Goal: Task Accomplishment & Management: Complete application form

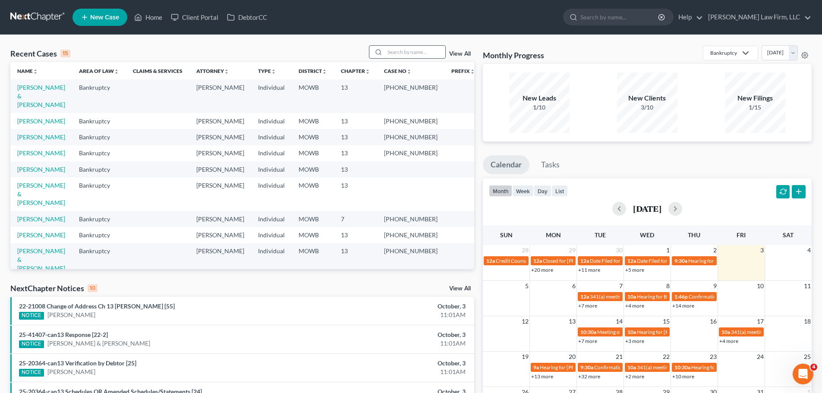
drag, startPoint x: 411, startPoint y: 54, endPoint x: 401, endPoint y: 55, distance: 9.9
click at [408, 55] on input "search" at bounding box center [415, 52] width 60 height 13
type input "singh"
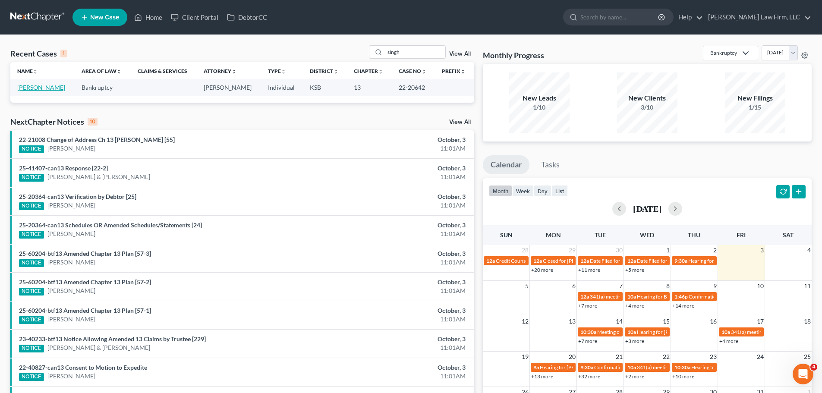
click at [40, 87] on link "[PERSON_NAME]" at bounding box center [41, 87] width 48 height 7
select select "4"
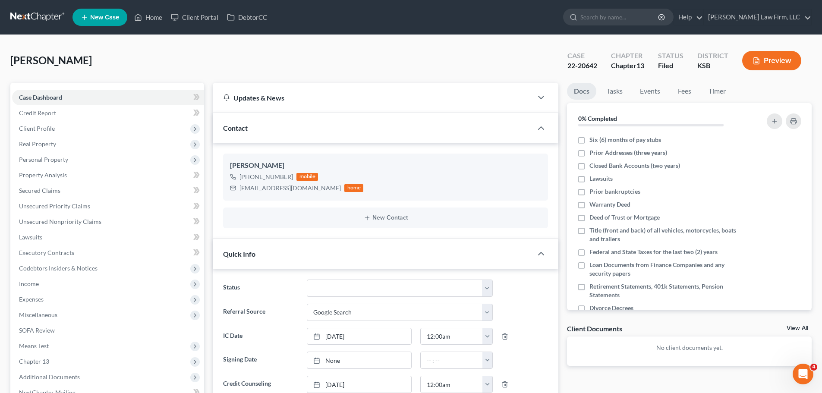
scroll to position [360, 0]
click at [65, 130] on span "Client Profile" at bounding box center [108, 129] width 192 height 16
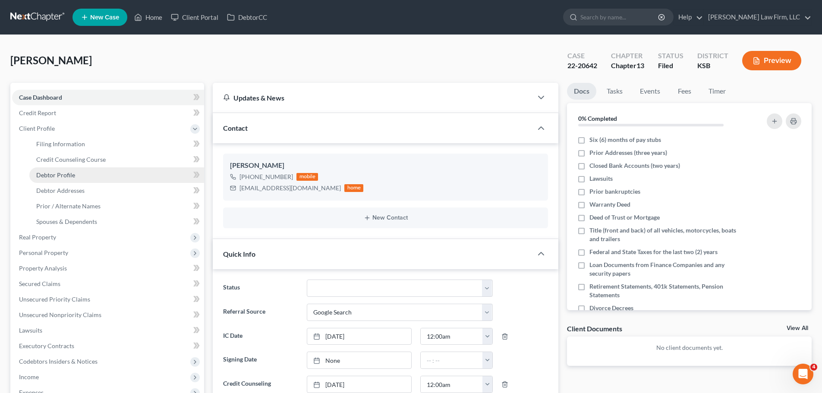
click at [81, 175] on link "Debtor Profile" at bounding box center [116, 175] width 175 height 16
select select "2"
select select "0"
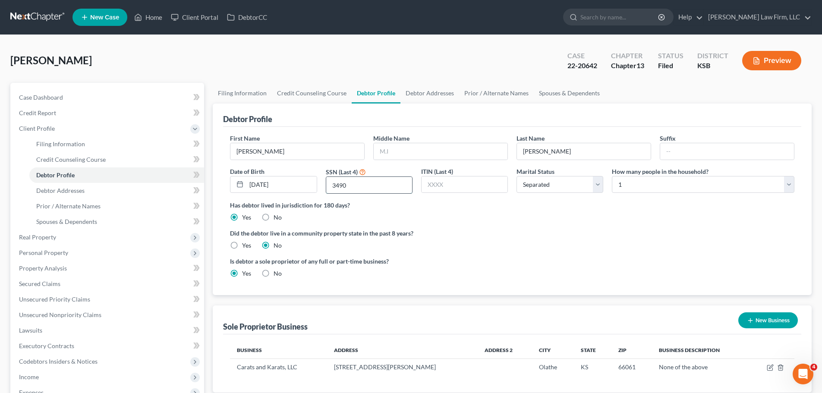
click at [338, 188] on input "3490" at bounding box center [369, 185] width 86 height 16
click at [450, 88] on link "Debtor Addresses" at bounding box center [430, 93] width 59 height 21
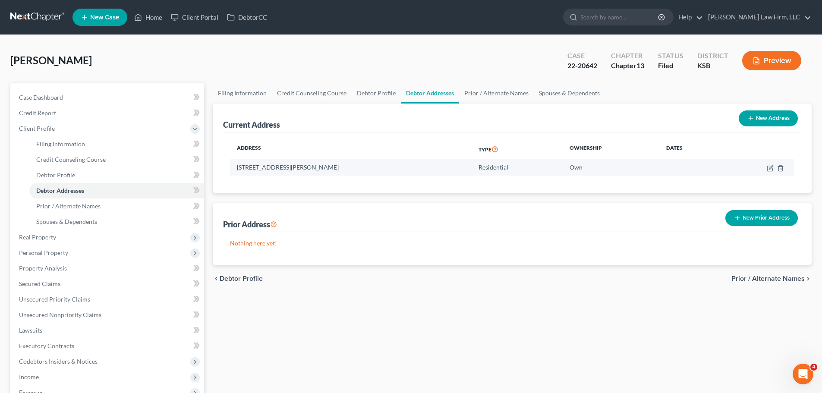
drag, startPoint x: 335, startPoint y: 172, endPoint x: 237, endPoint y: 169, distance: 98.5
click at [237, 169] on td "[STREET_ADDRESS][PERSON_NAME]" at bounding box center [351, 167] width 242 height 16
copy td "[STREET_ADDRESS][PERSON_NAME]"
click at [372, 80] on div "[PERSON_NAME] Upgraded Case 22-20642 Chapter Chapter 13 Status [GEOGRAPHIC_DATA…" at bounding box center [411, 64] width 802 height 38
click at [374, 88] on link "Debtor Profile" at bounding box center [376, 93] width 49 height 21
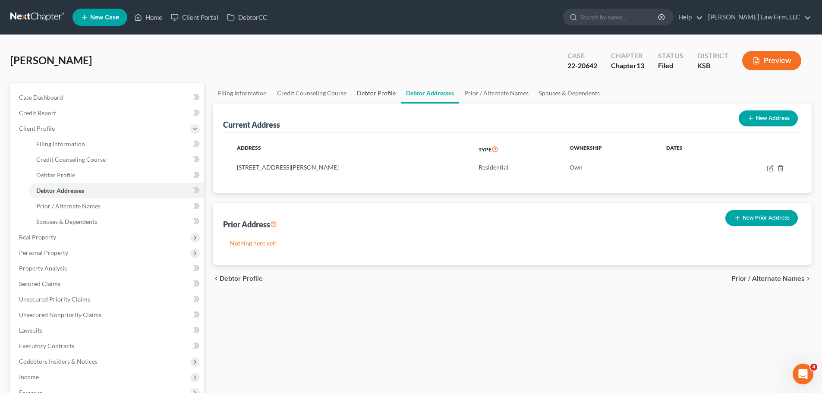
select select "2"
select select "0"
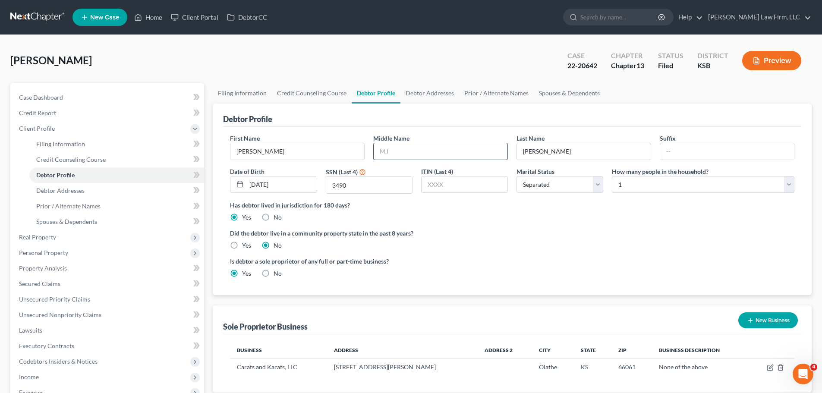
click at [406, 153] on input "text" at bounding box center [441, 151] width 134 height 16
drag, startPoint x: 76, startPoint y: 97, endPoint x: 134, endPoint y: 191, distance: 110.1
click at [76, 97] on link "Case Dashboard" at bounding box center [108, 98] width 192 height 16
select select "4"
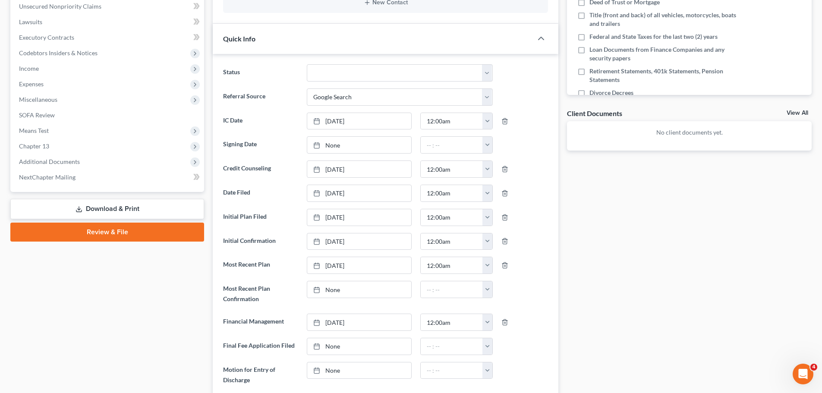
scroll to position [216, 0]
